Goal: Information Seeking & Learning: Learn about a topic

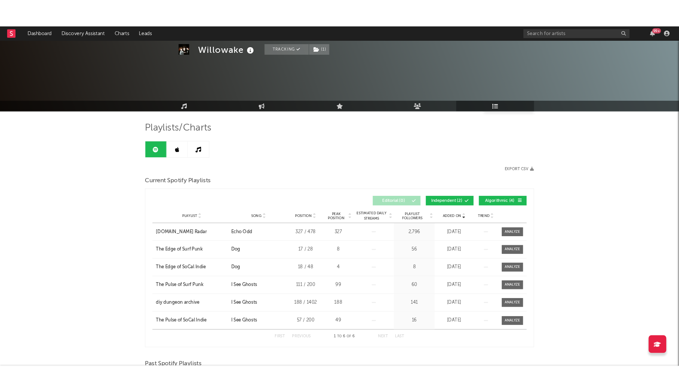
scroll to position [266, 0]
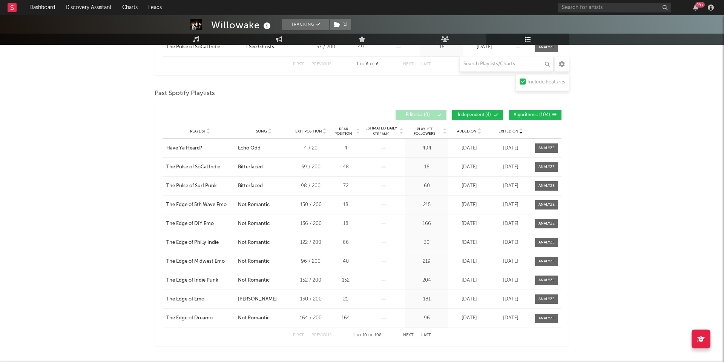
click at [328, 54] on div "Playlist The Pulse of SoCal Indie City Song I See Ghosts Position 57 / 200 Peak…" at bounding box center [361, 47] width 399 height 19
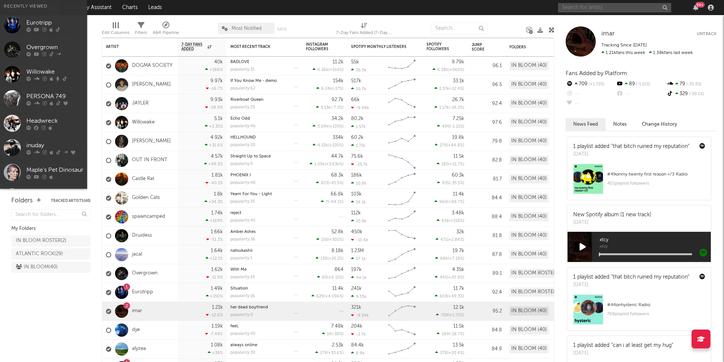
click at [579, 9] on input "text" at bounding box center [614, 7] width 113 height 9
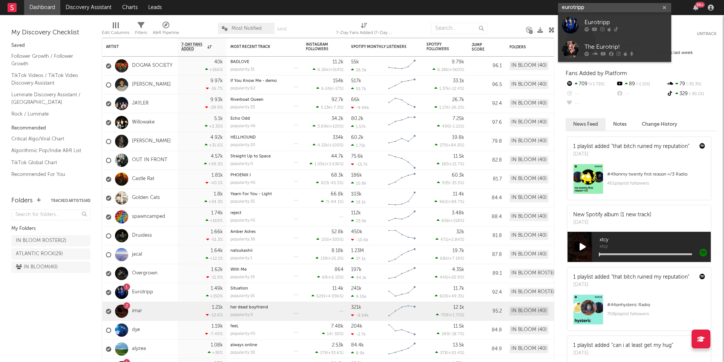
click at [581, 4] on input "eurotripp" at bounding box center [614, 7] width 113 height 9
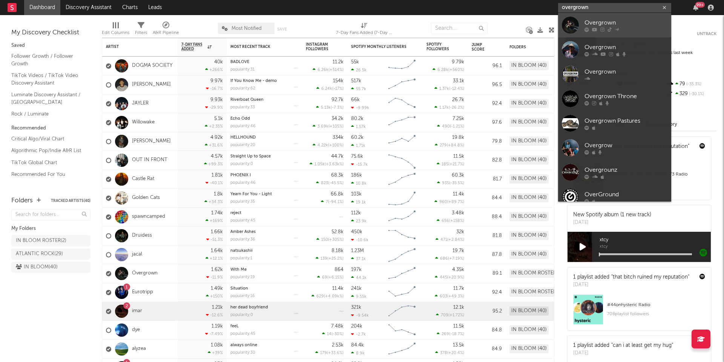
type input "overgrown"
click at [577, 23] on div at bounding box center [570, 25] width 17 height 17
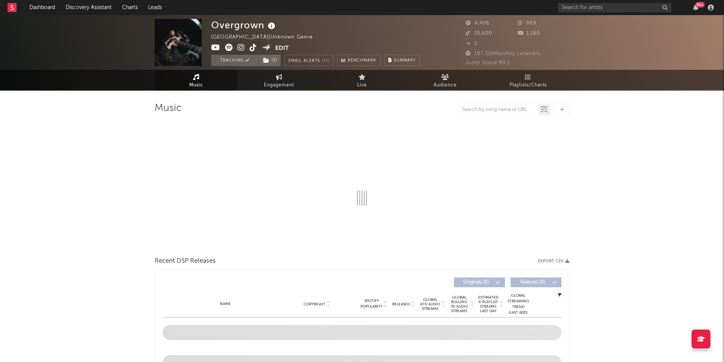
select select "1w"
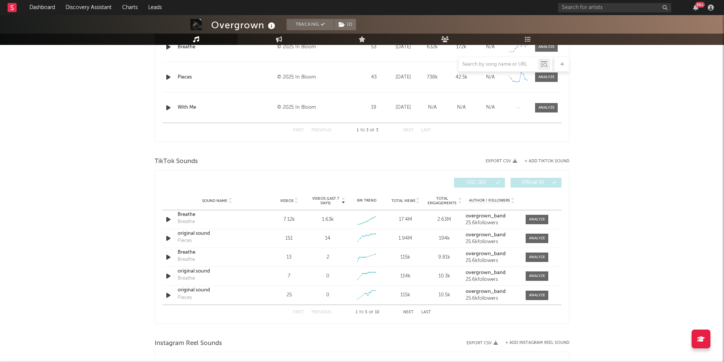
scroll to position [366, 0]
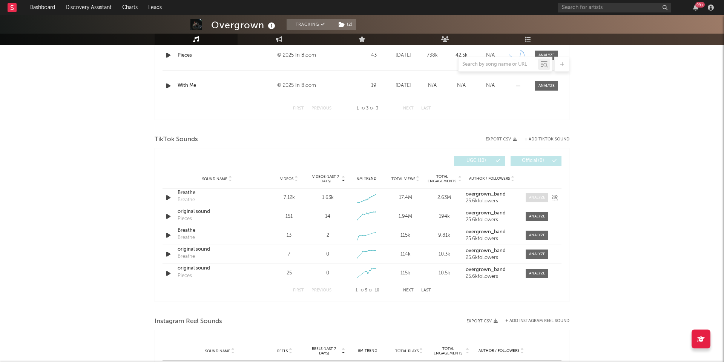
click at [534, 199] on div at bounding box center [537, 198] width 16 height 6
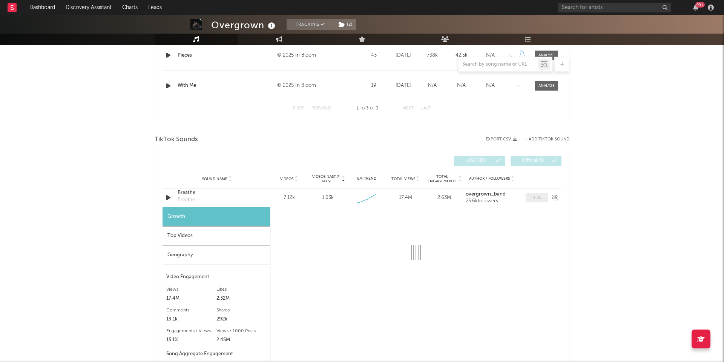
scroll to position [442, 0]
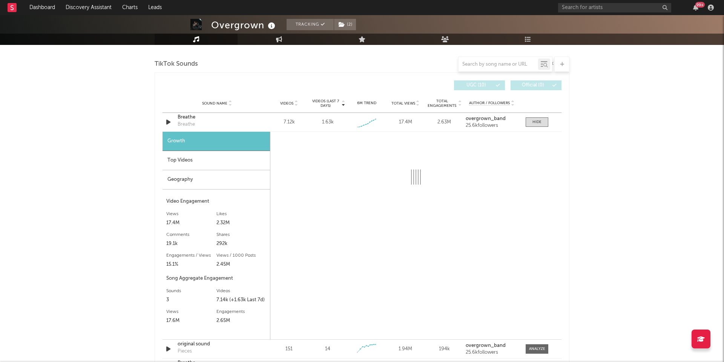
select select "1w"
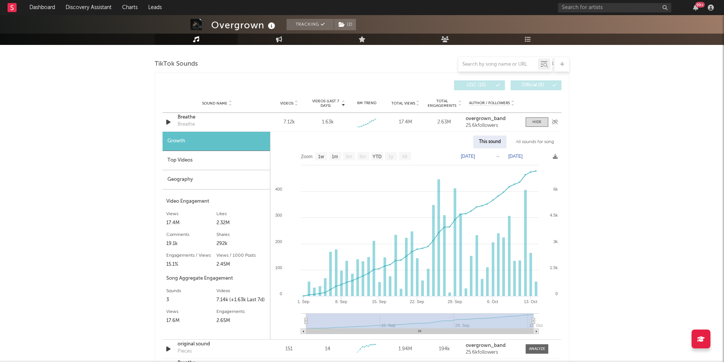
click at [185, 118] on div "Breathe" at bounding box center [217, 117] width 79 height 8
